Goal: Task Accomplishment & Management: Manage account settings

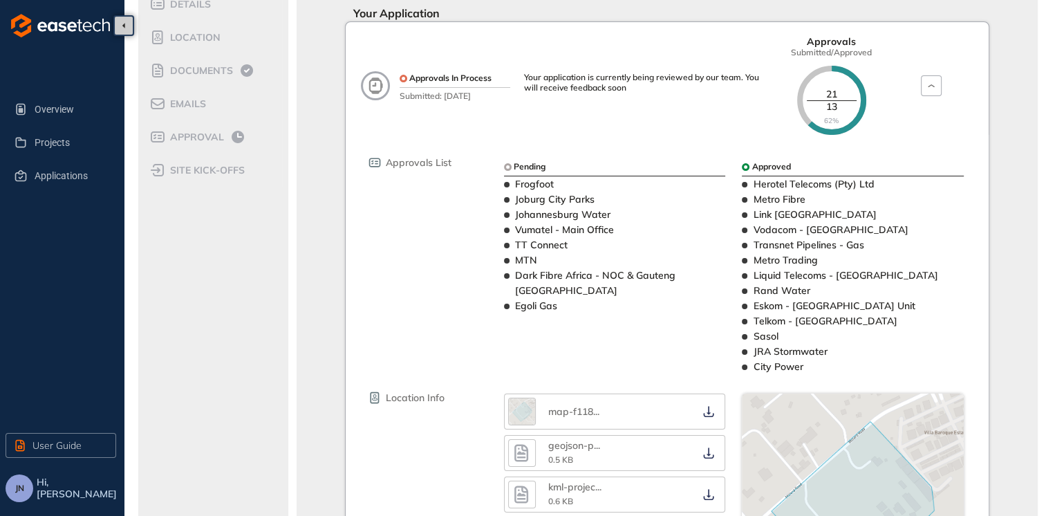
scroll to position [138, 0]
click at [194, 136] on span "Approval" at bounding box center [195, 136] width 58 height 12
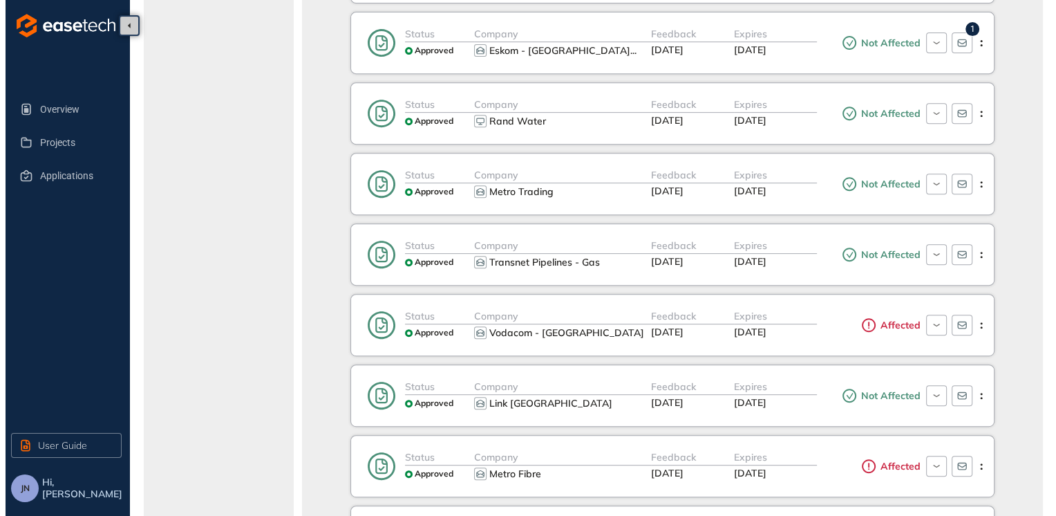
scroll to position [553, 0]
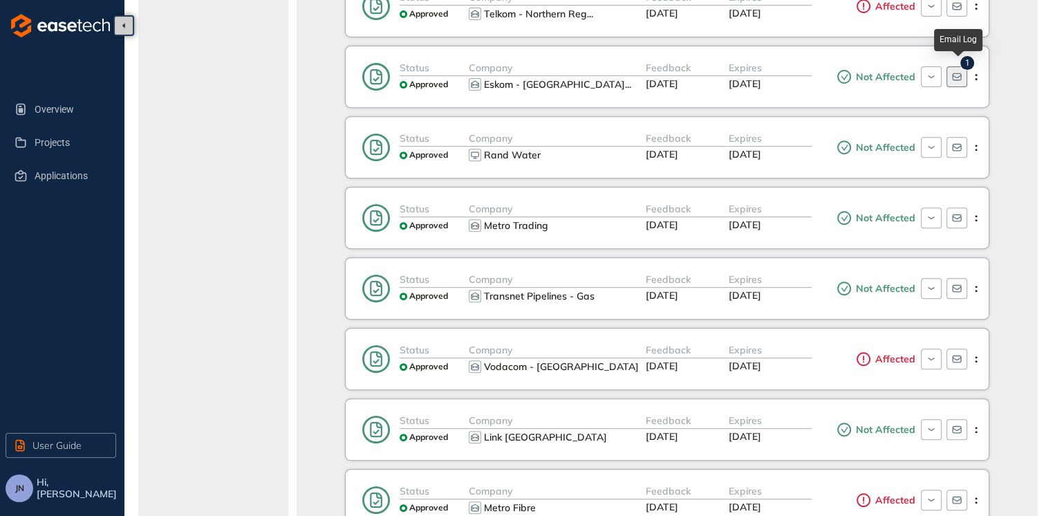
click at [959, 77] on icon "button" at bounding box center [956, 77] width 9 height 8
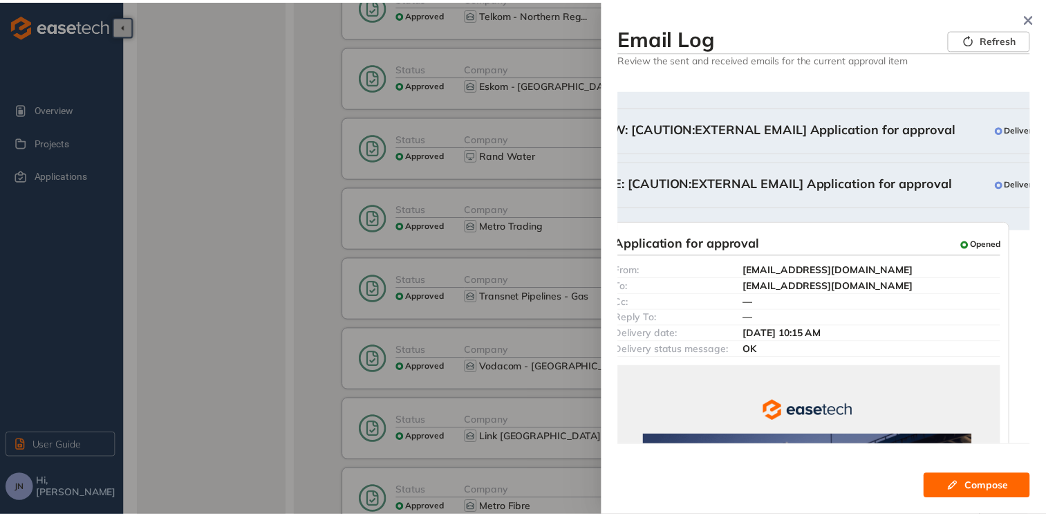
scroll to position [0, 0]
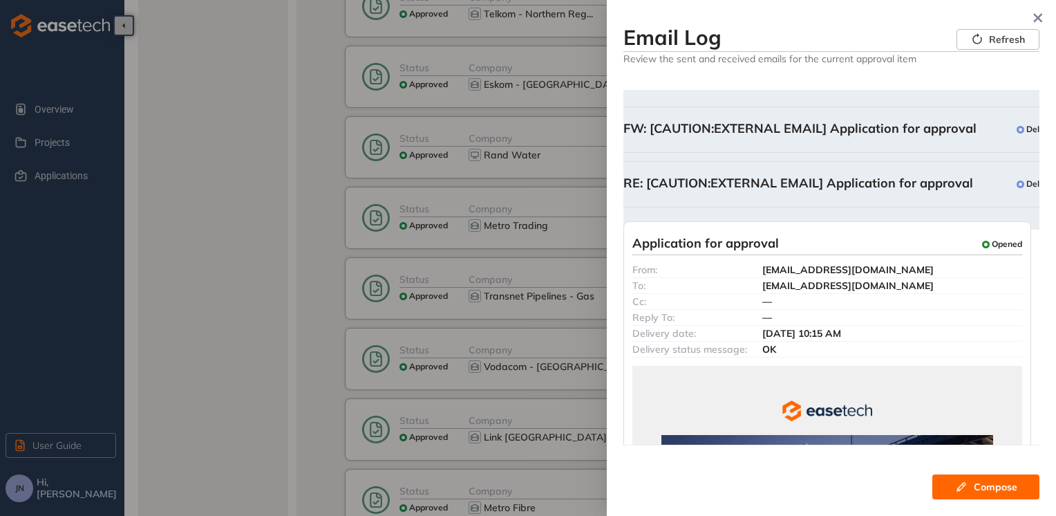
drag, startPoint x: 924, startPoint y: 154, endPoint x: 830, endPoint y: 158, distance: 93.4
click at [1040, 19] on icon "button" at bounding box center [1038, 18] width 9 height 9
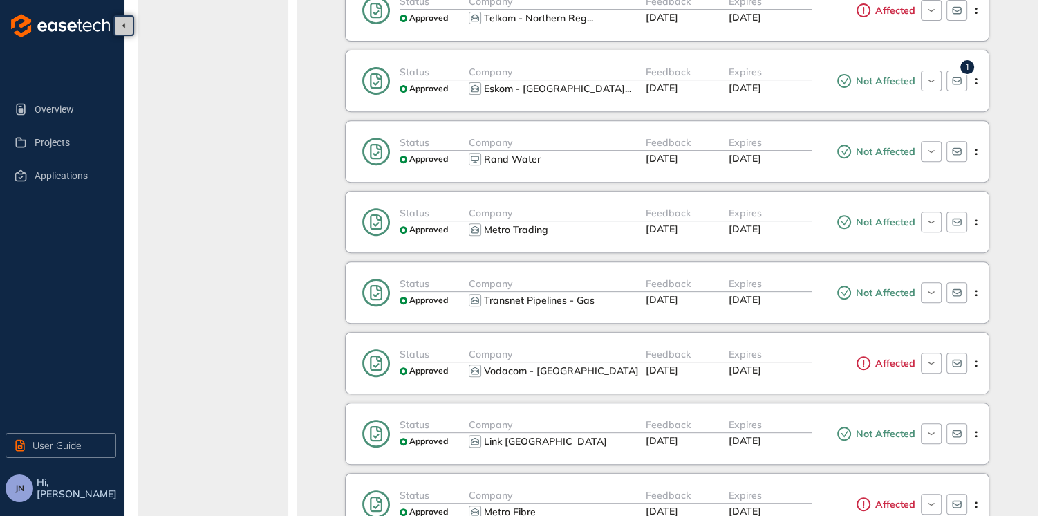
scroll to position [484, 0]
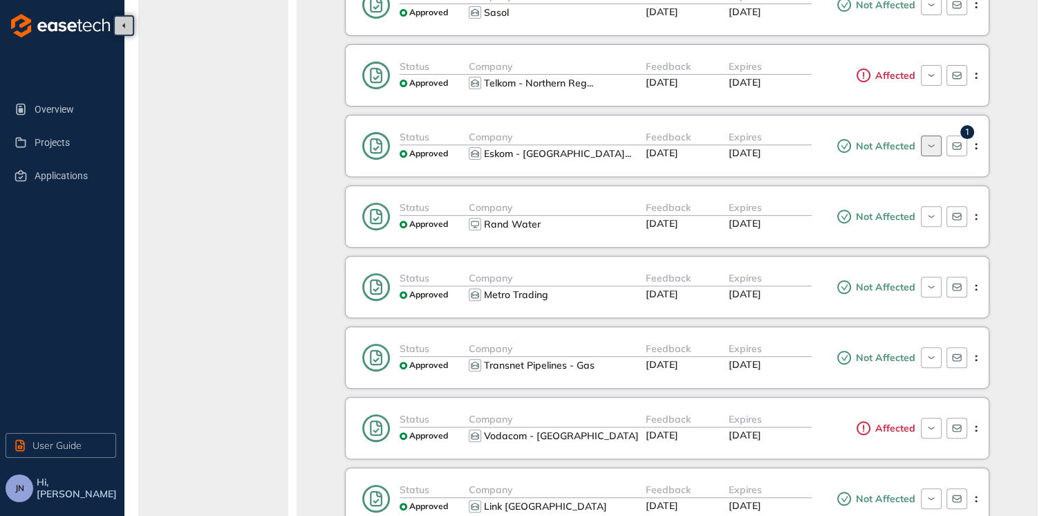
click at [926, 141] on icon "button" at bounding box center [930, 145] width 13 height 11
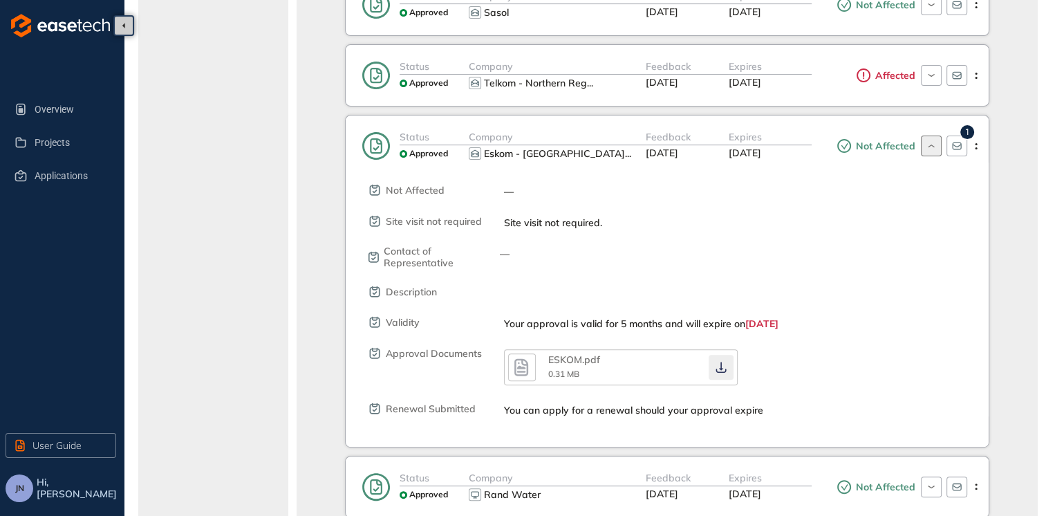
click at [719, 364] on icon "button" at bounding box center [721, 367] width 14 height 11
click at [935, 142] on icon "button" at bounding box center [930, 145] width 13 height 11
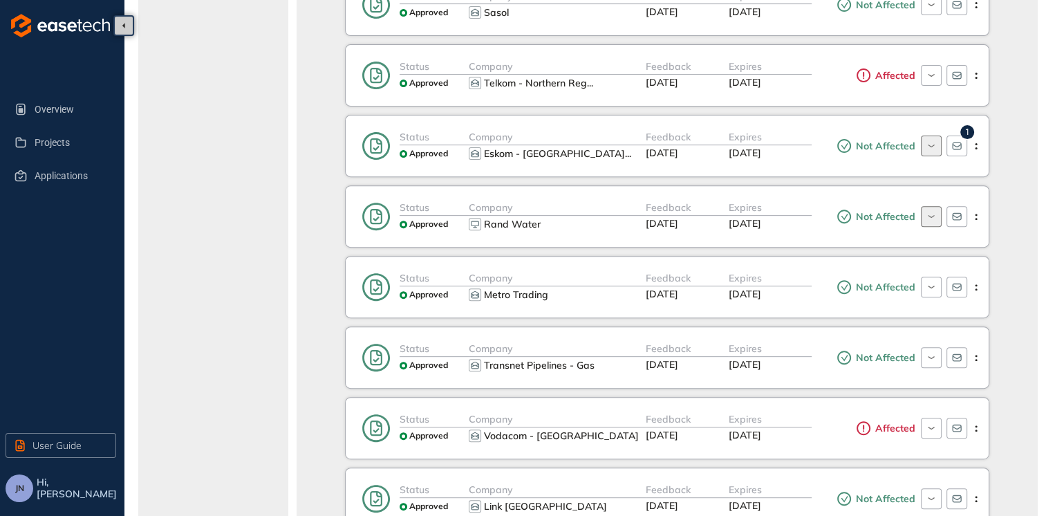
click at [935, 216] on icon "button" at bounding box center [930, 216] width 13 height 11
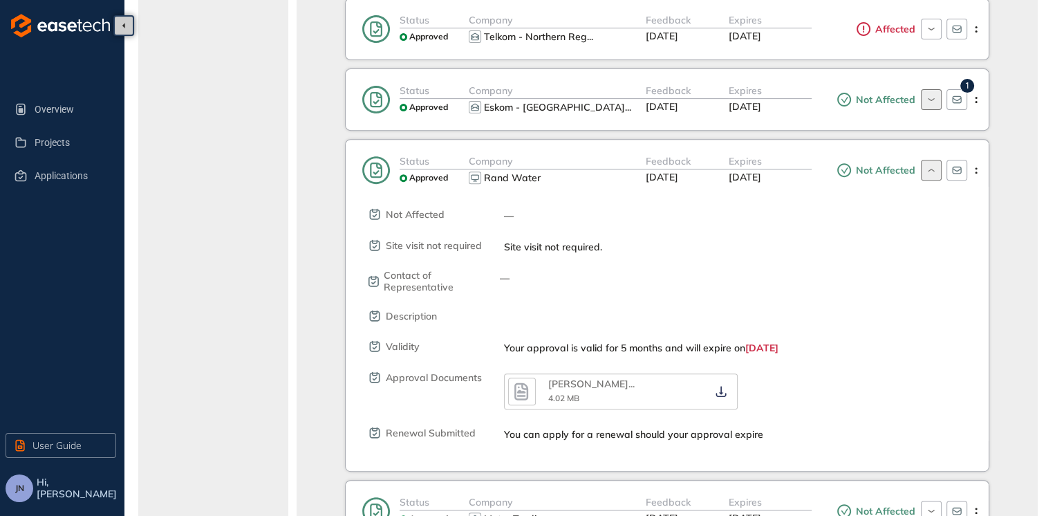
scroll to position [553, 0]
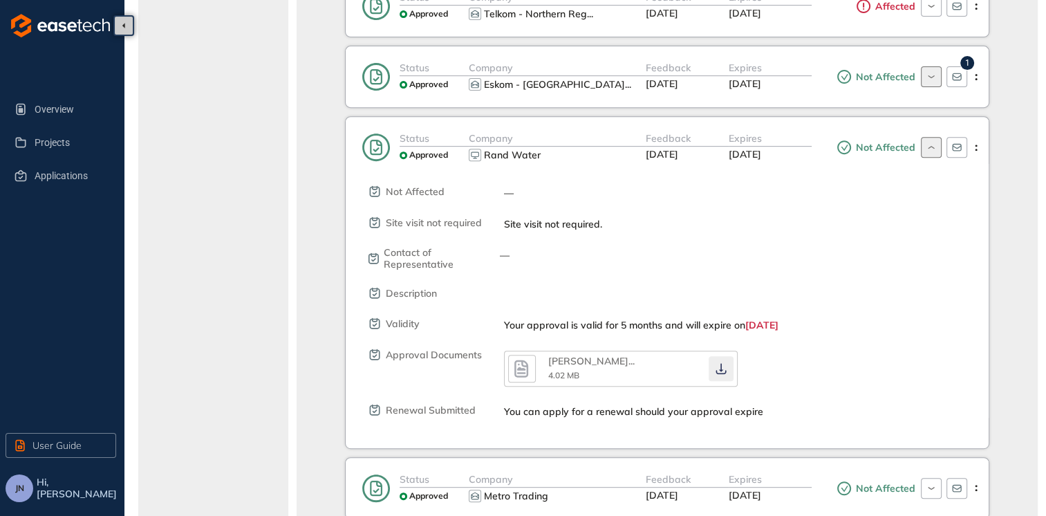
click at [718, 368] on icon "button" at bounding box center [721, 368] width 14 height 11
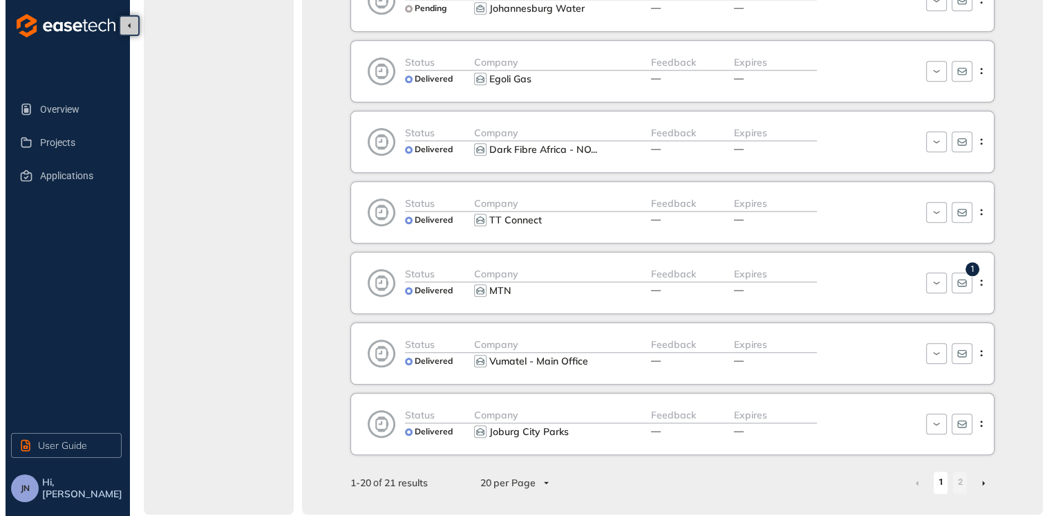
scroll to position [1396, 0]
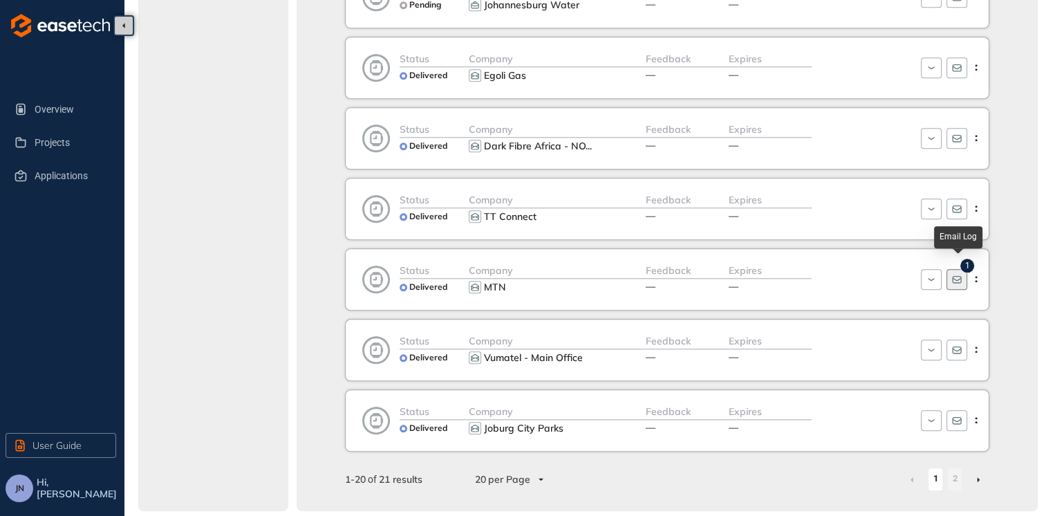
click at [955, 275] on icon "button" at bounding box center [956, 279] width 11 height 11
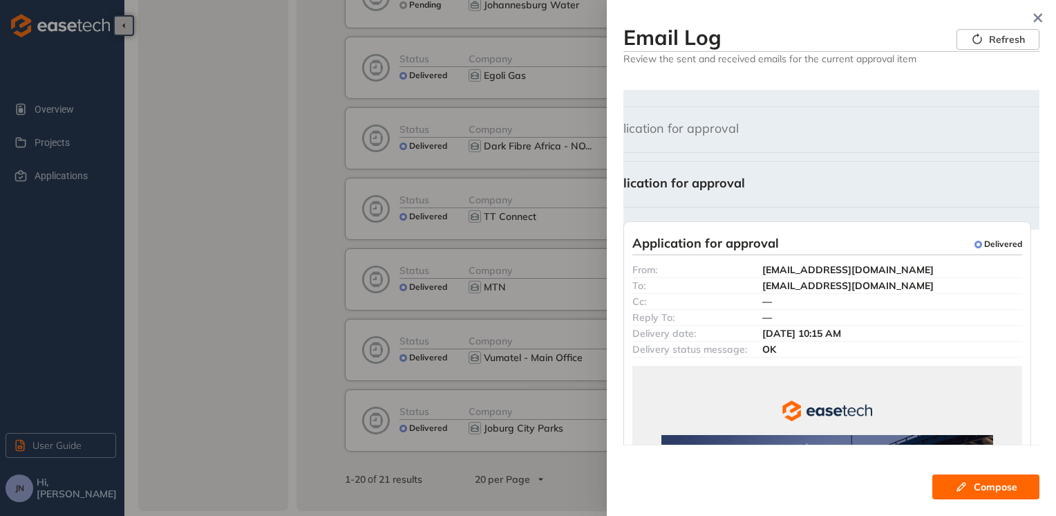
drag, startPoint x: 872, startPoint y: 337, endPoint x: 733, endPoint y: 210, distance: 188.9
drag, startPoint x: 739, startPoint y: 206, endPoint x: 626, endPoint y: 189, distance: 113.9
drag, startPoint x: 819, startPoint y: 141, endPoint x: 795, endPoint y: 220, distance: 82.4
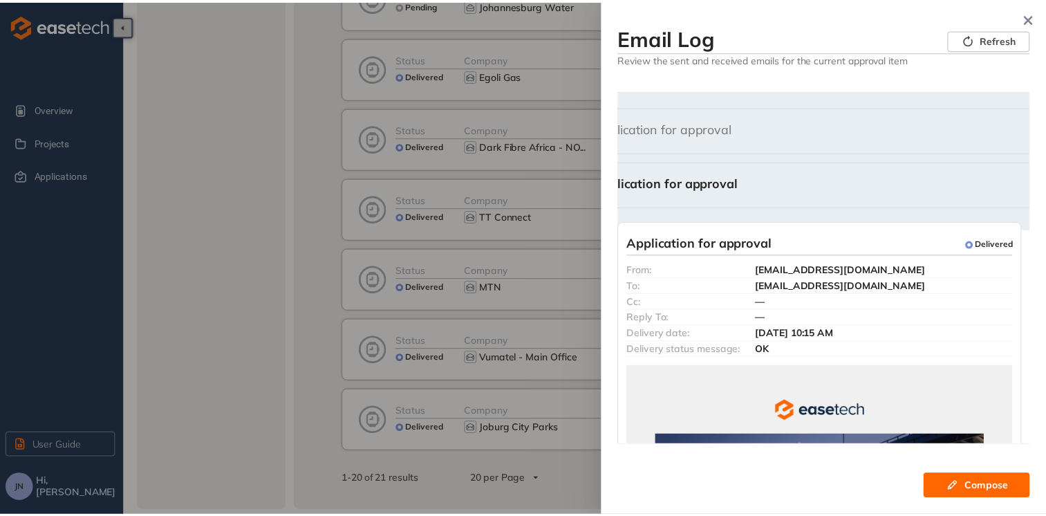
scroll to position [0, 0]
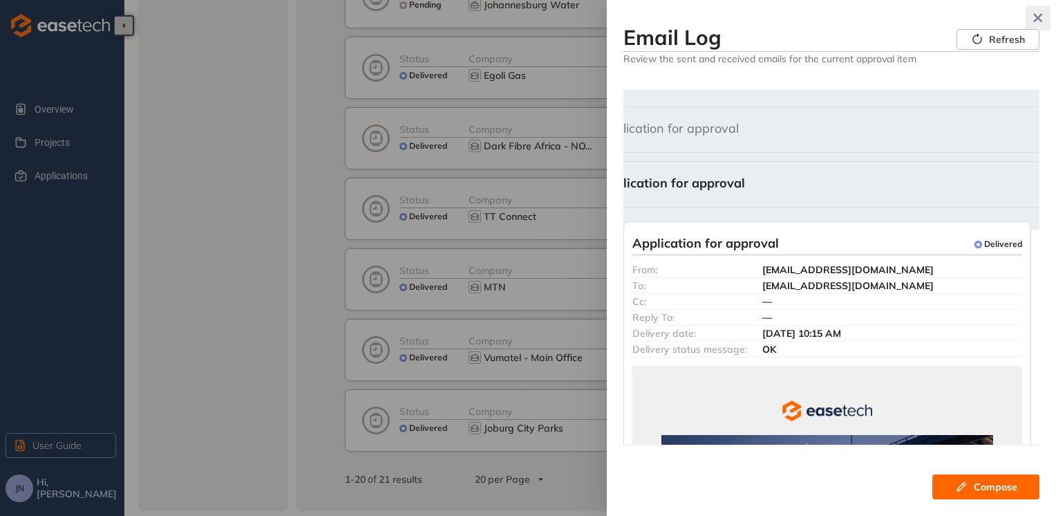
click at [1038, 23] on button "button" at bounding box center [1038, 18] width 25 height 25
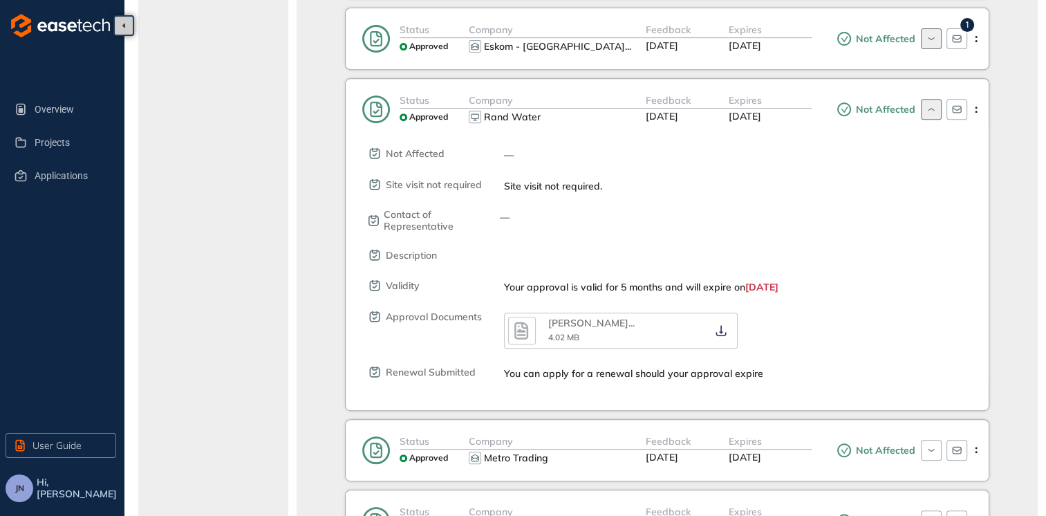
scroll to position [567, 0]
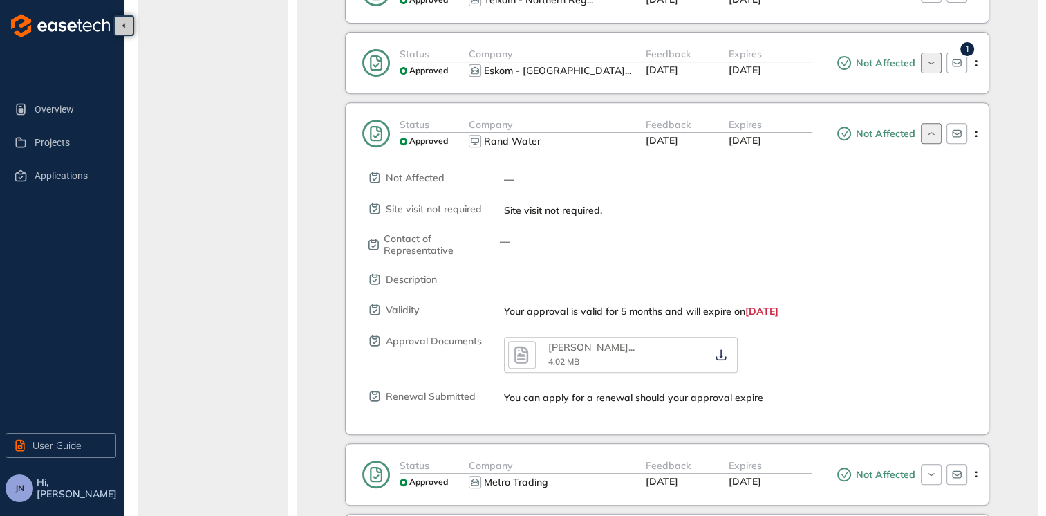
click at [932, 131] on icon "button" at bounding box center [930, 133] width 13 height 11
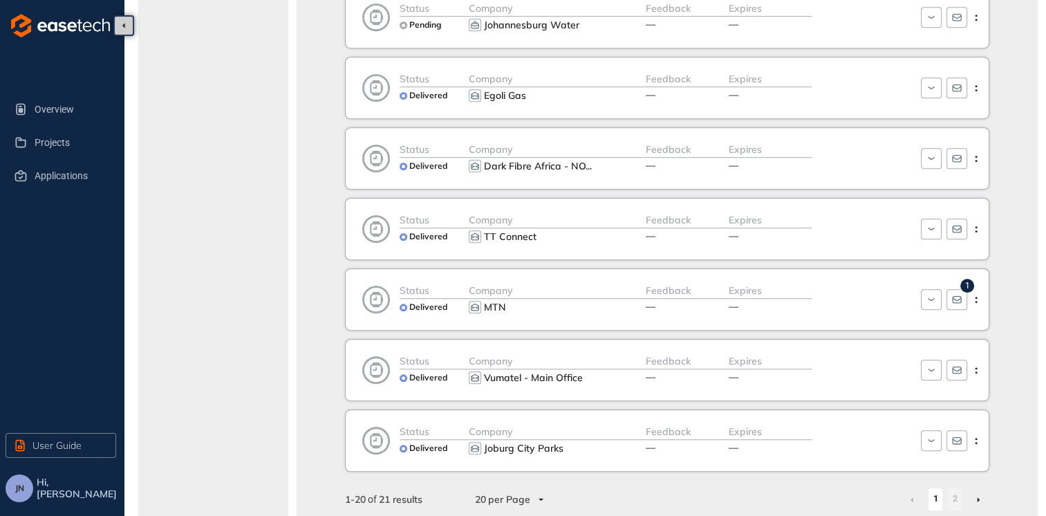
scroll to position [1126, 0]
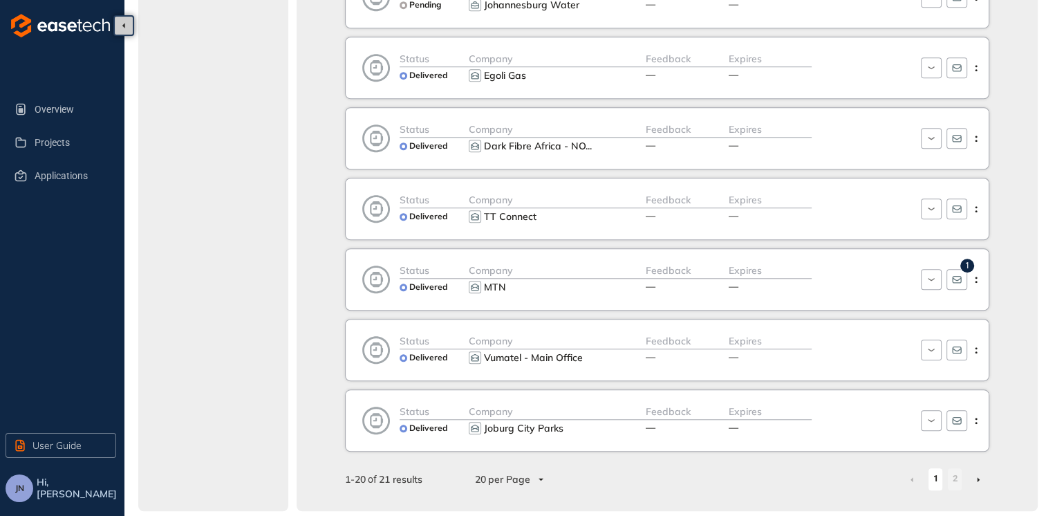
click at [977, 474] on link at bounding box center [978, 479] width 3 height 11
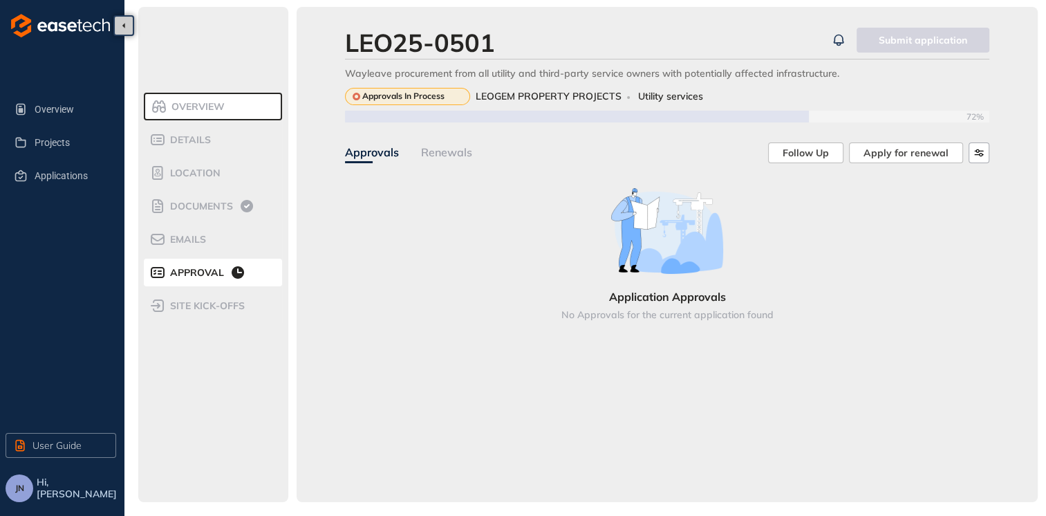
scroll to position [1, 0]
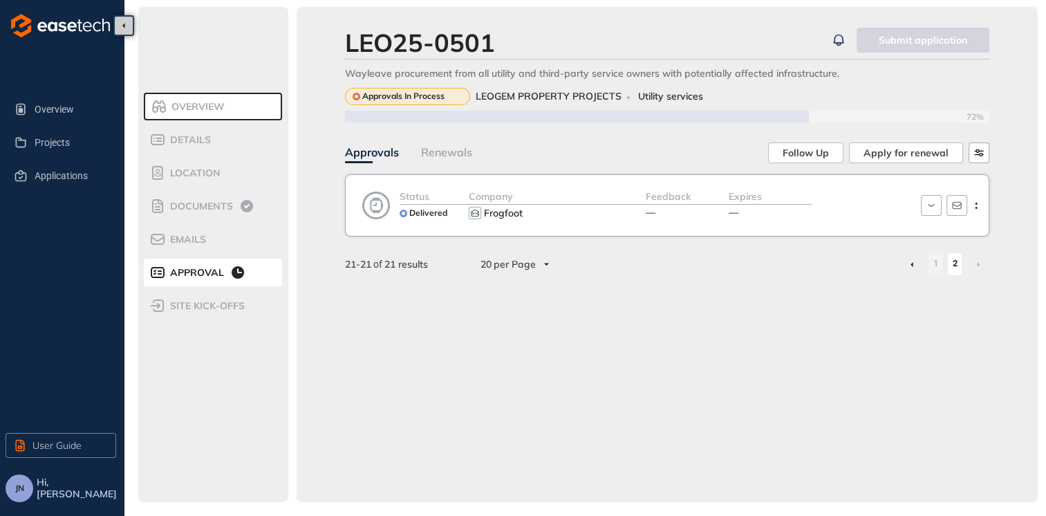
drag, startPoint x: 818, startPoint y: 0, endPoint x: 695, endPoint y: 29, distance: 126.4
click at [695, 29] on div "LEO25-0501" at bounding box center [585, 43] width 481 height 30
click at [1004, 26] on div "LEO25-0501 Submit application Wayleave procurement from all utility and third-p…" at bounding box center [667, 254] width 741 height 495
click at [938, 267] on link "1" at bounding box center [935, 263] width 14 height 21
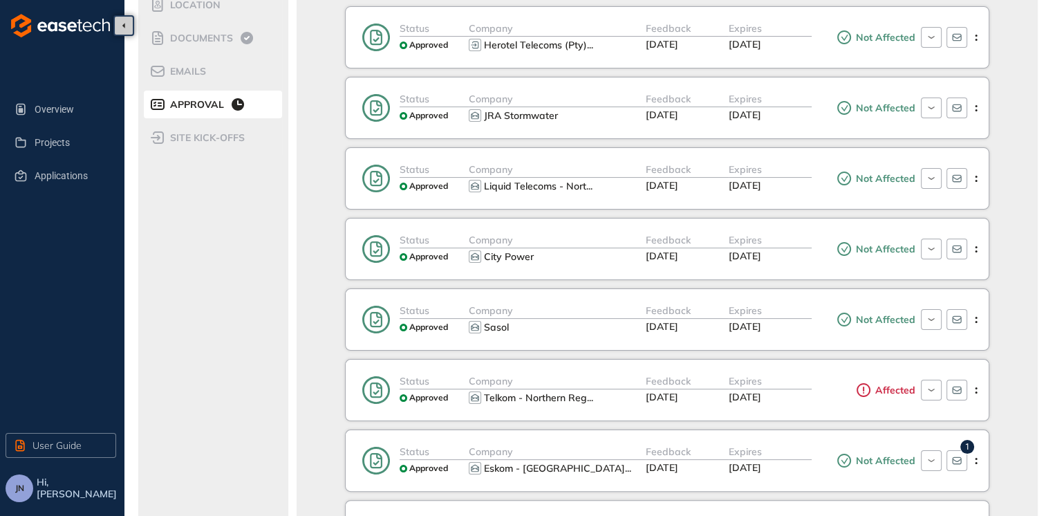
scroll to position [158, 0]
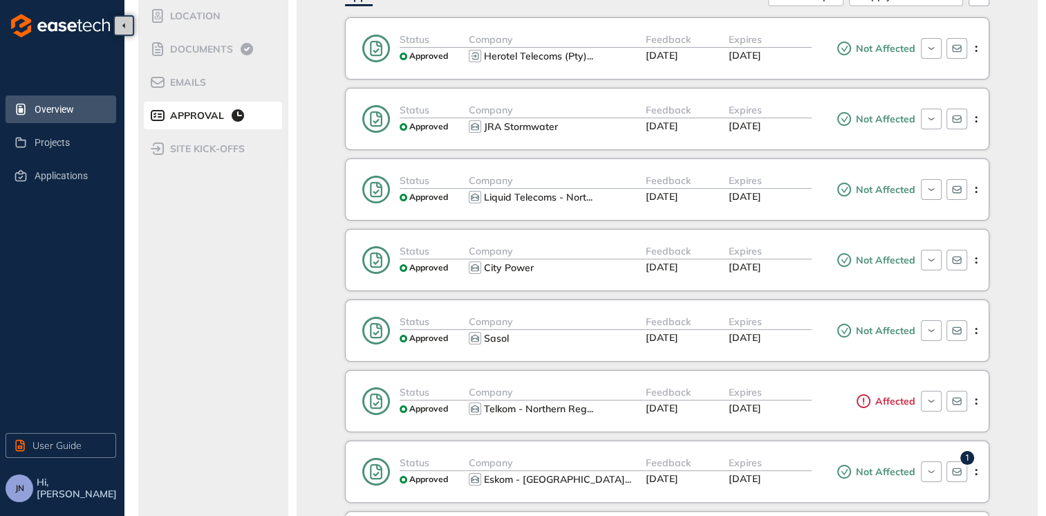
click at [50, 102] on span "Overview" at bounding box center [70, 109] width 71 height 28
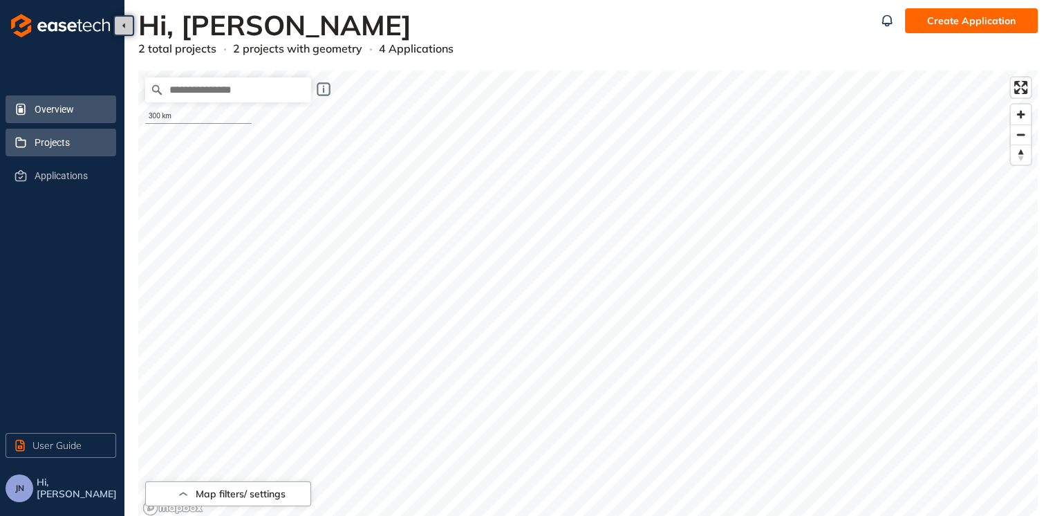
click at [51, 142] on span "Projects" at bounding box center [70, 143] width 71 height 28
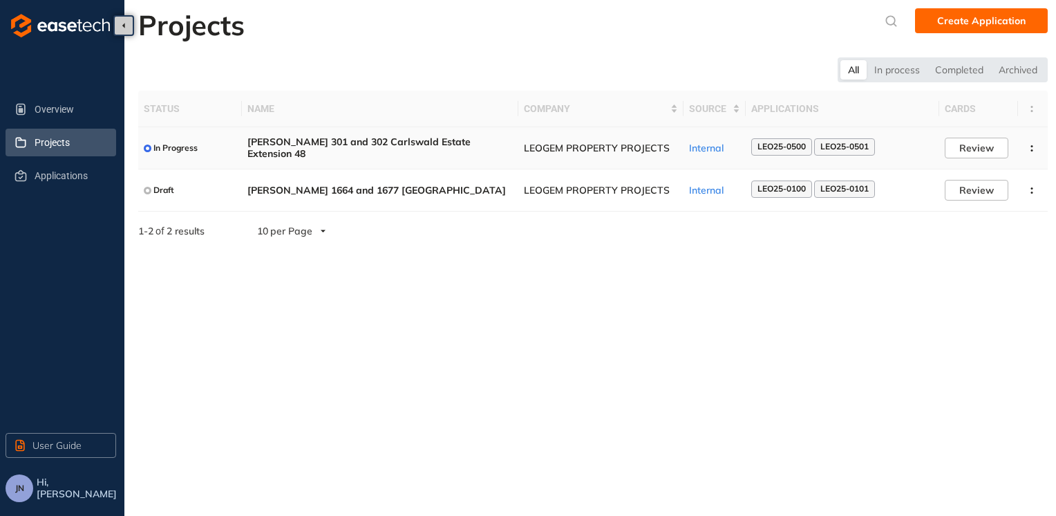
click at [917, 142] on div "LEO25-0500 LEO25-0501" at bounding box center [842, 147] width 182 height 19
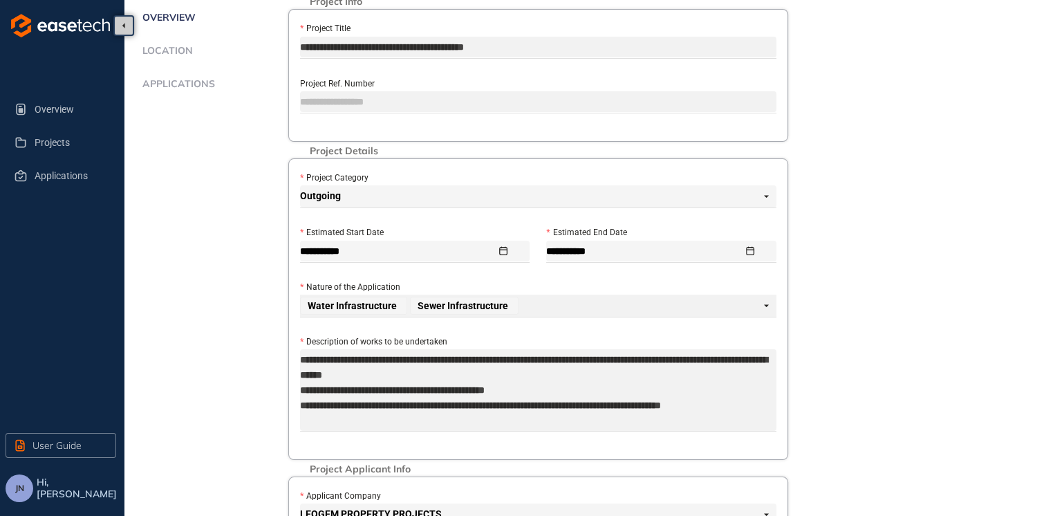
scroll to position [118, 0]
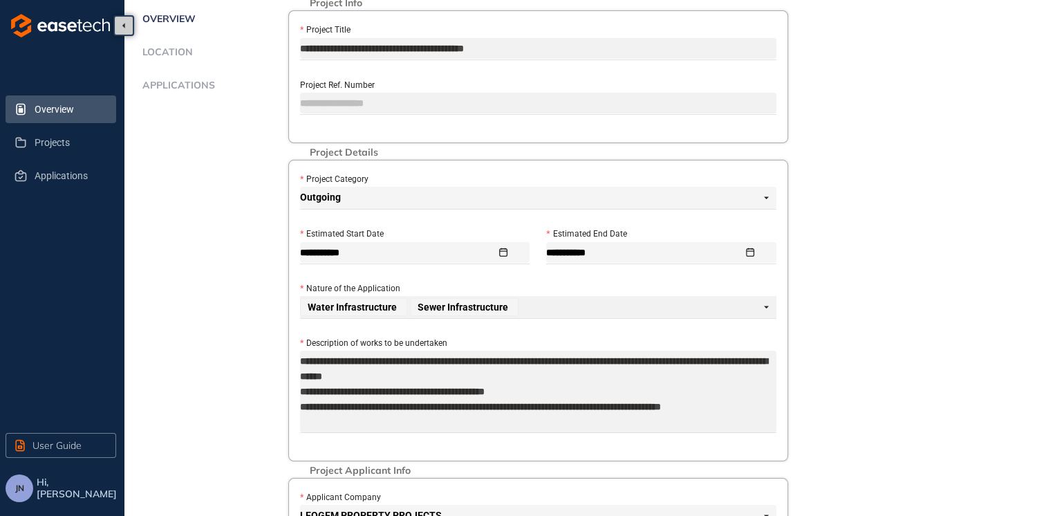
click at [61, 106] on span "Overview" at bounding box center [70, 109] width 71 height 28
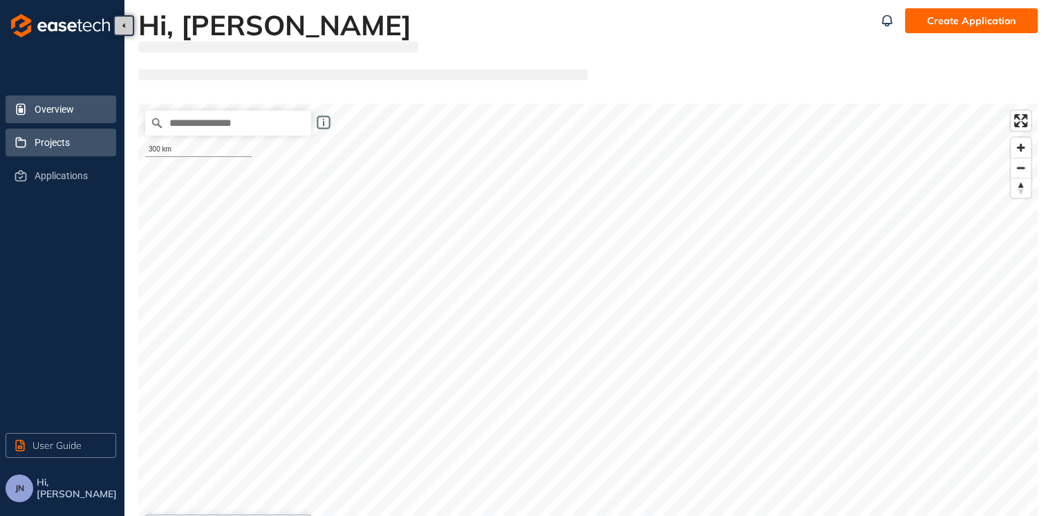
click at [56, 147] on span "Projects" at bounding box center [70, 143] width 71 height 28
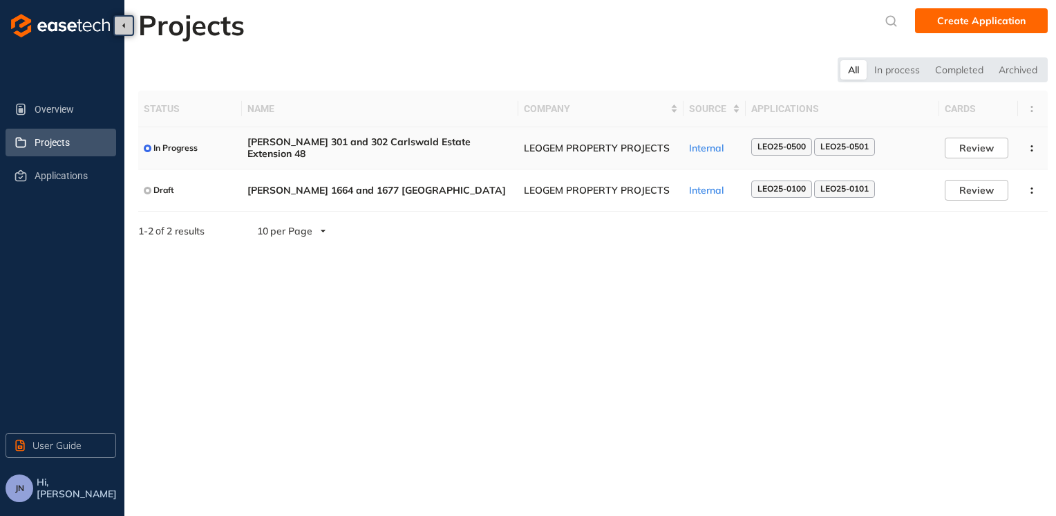
click at [892, 153] on div "LEO25-0500 LEO25-0501" at bounding box center [842, 147] width 182 height 19
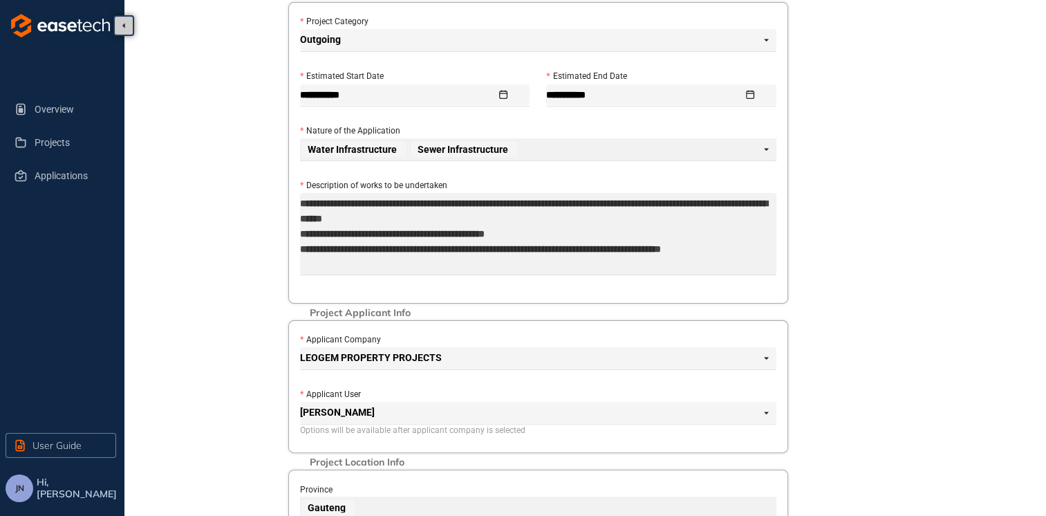
scroll to position [69, 0]
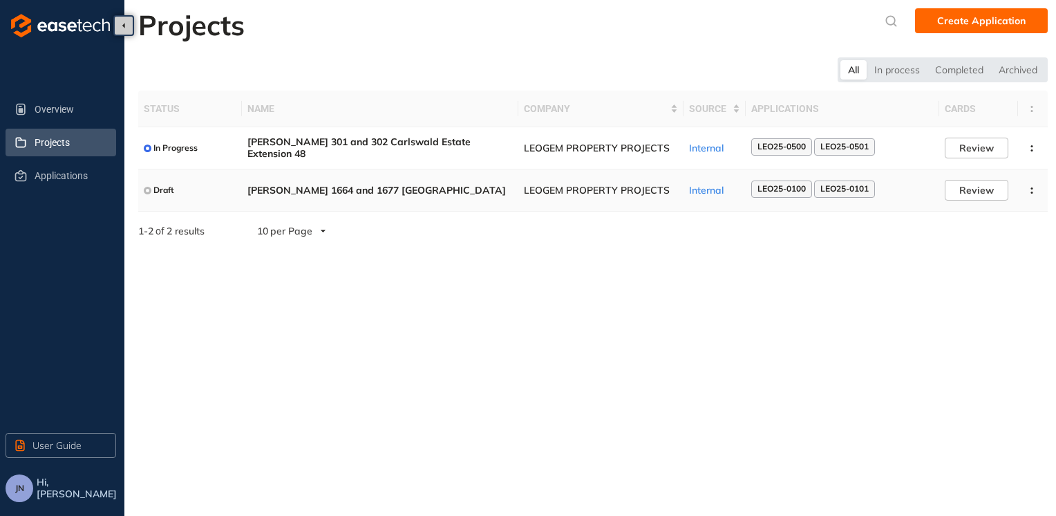
click at [901, 182] on div "LEO25-0100 LEO25-0101" at bounding box center [842, 189] width 182 height 19
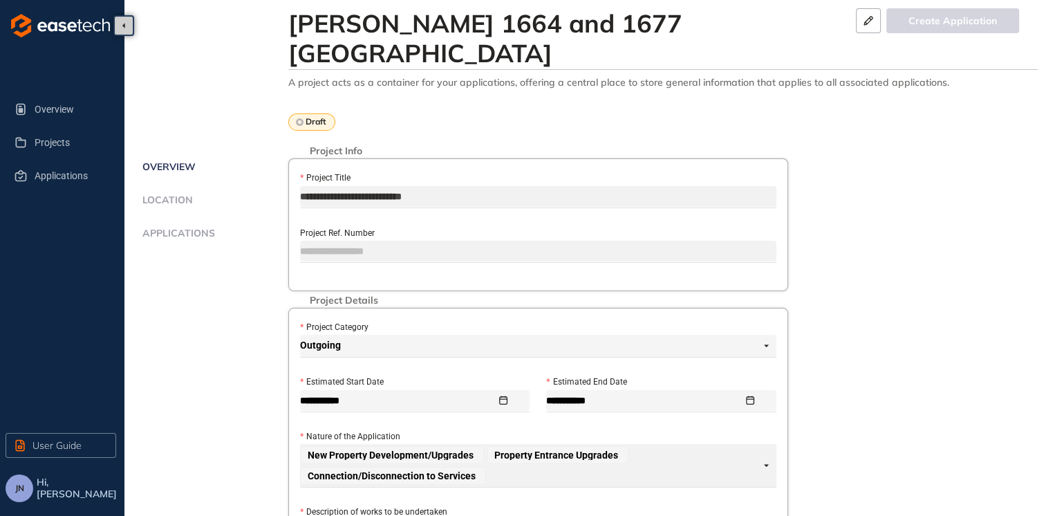
click at [180, 227] on span "Applications" at bounding box center [176, 233] width 77 height 12
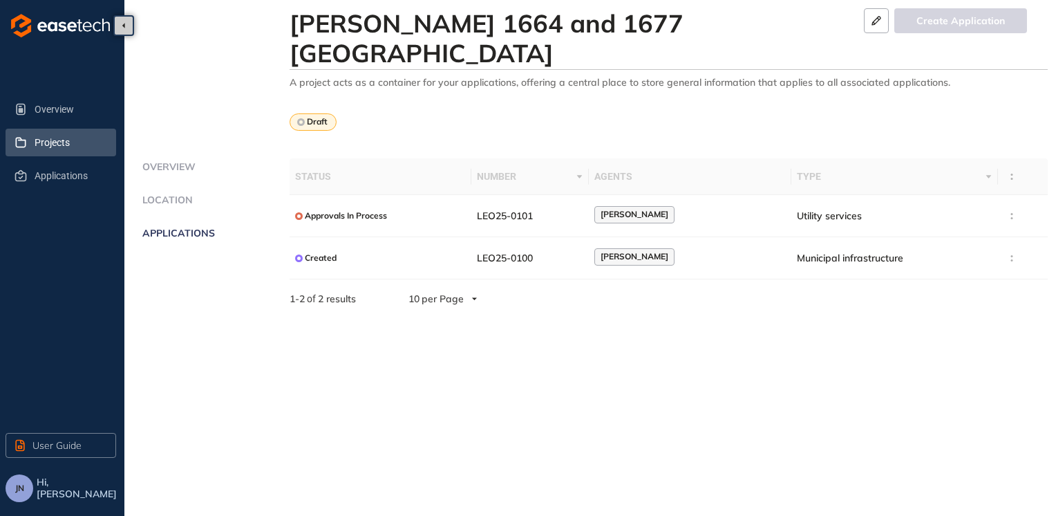
click at [88, 145] on span "Projects" at bounding box center [70, 143] width 71 height 28
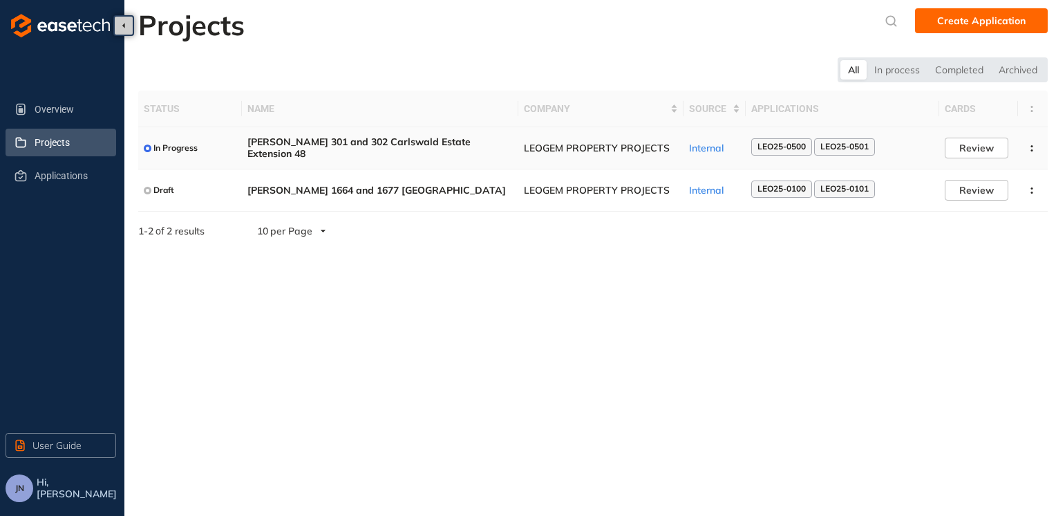
click at [890, 143] on div "LEO25-0500 LEO25-0501" at bounding box center [842, 147] width 182 height 19
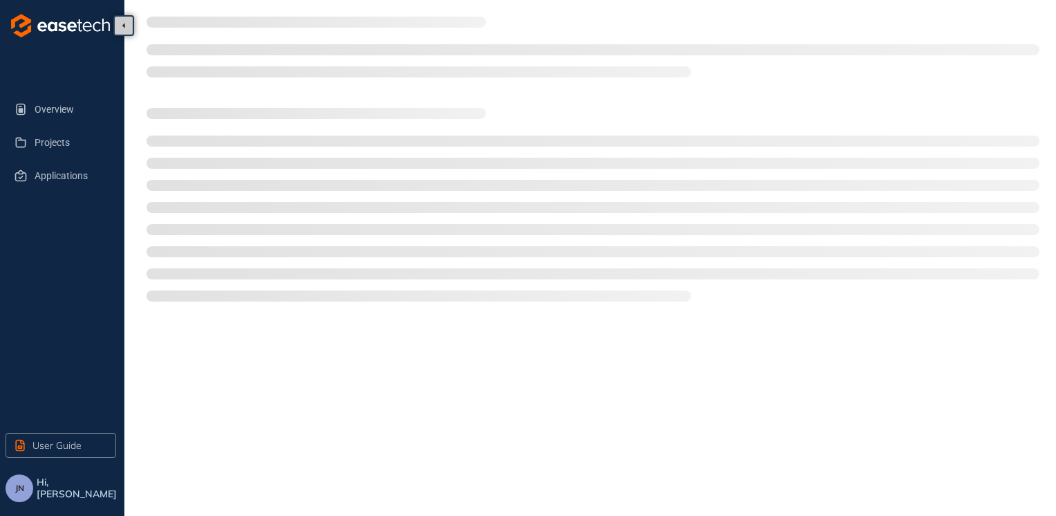
type textarea "**********"
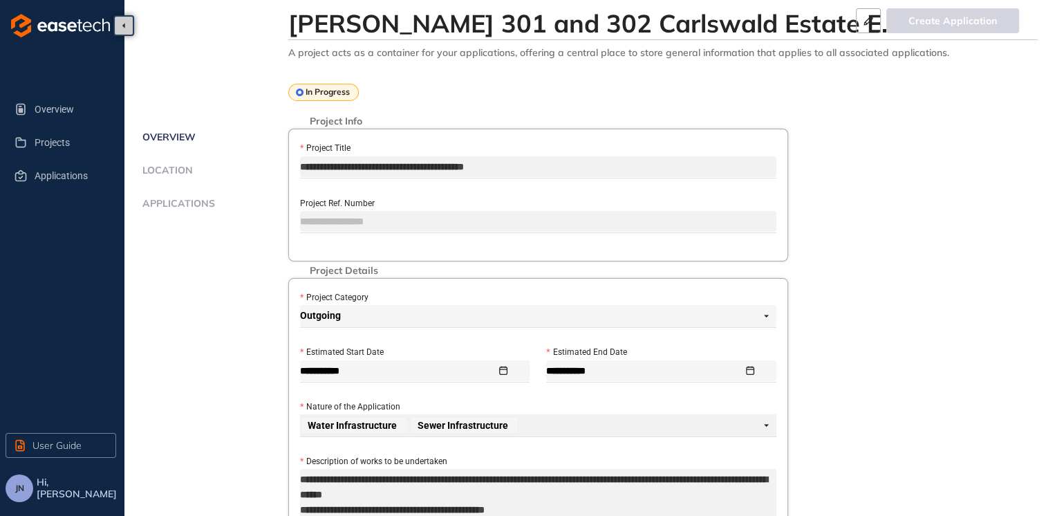
click at [185, 198] on span "Applications" at bounding box center [176, 204] width 77 height 12
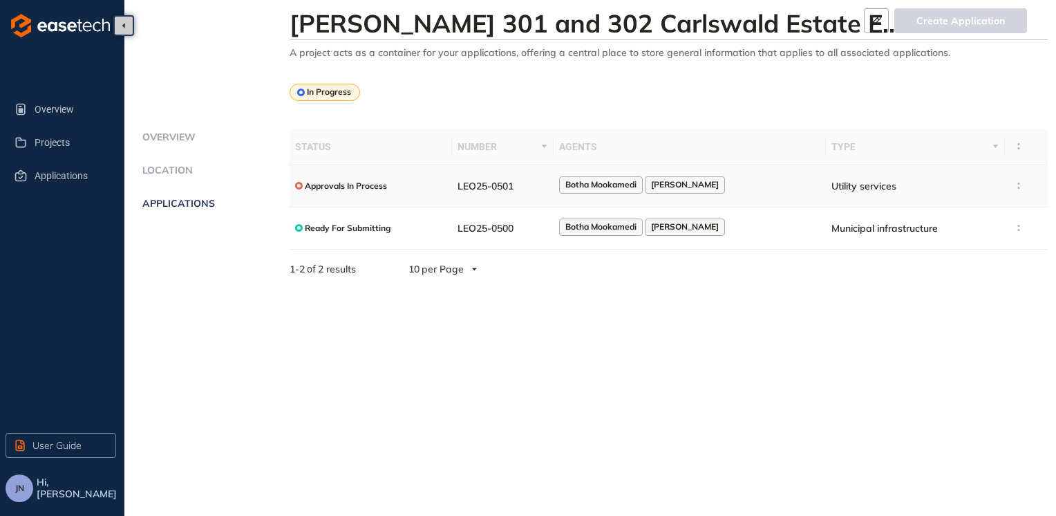
click at [749, 188] on div "Botha Mookamedi Gareth" at bounding box center [689, 185] width 261 height 19
